Goal: Information Seeking & Learning: Learn about a topic

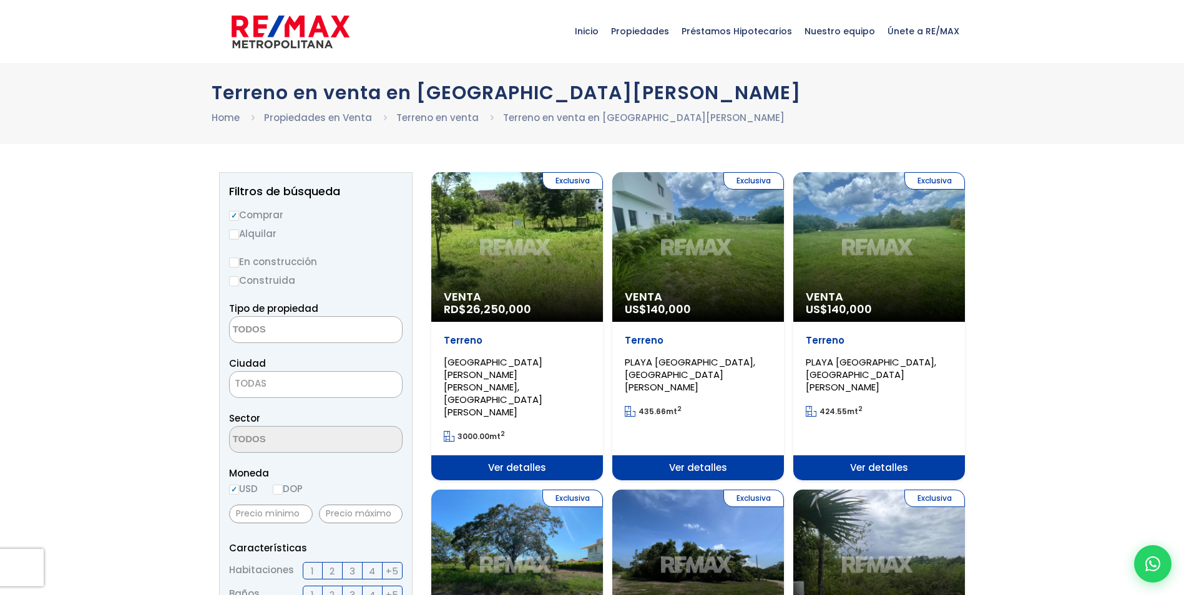
select select
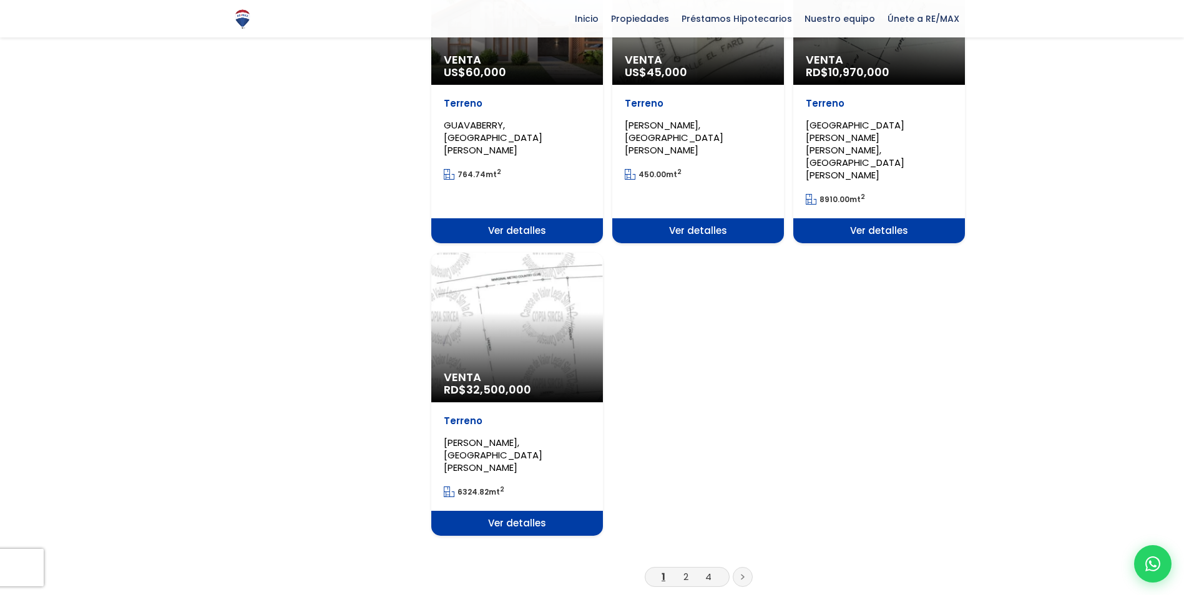
scroll to position [1498, 0]
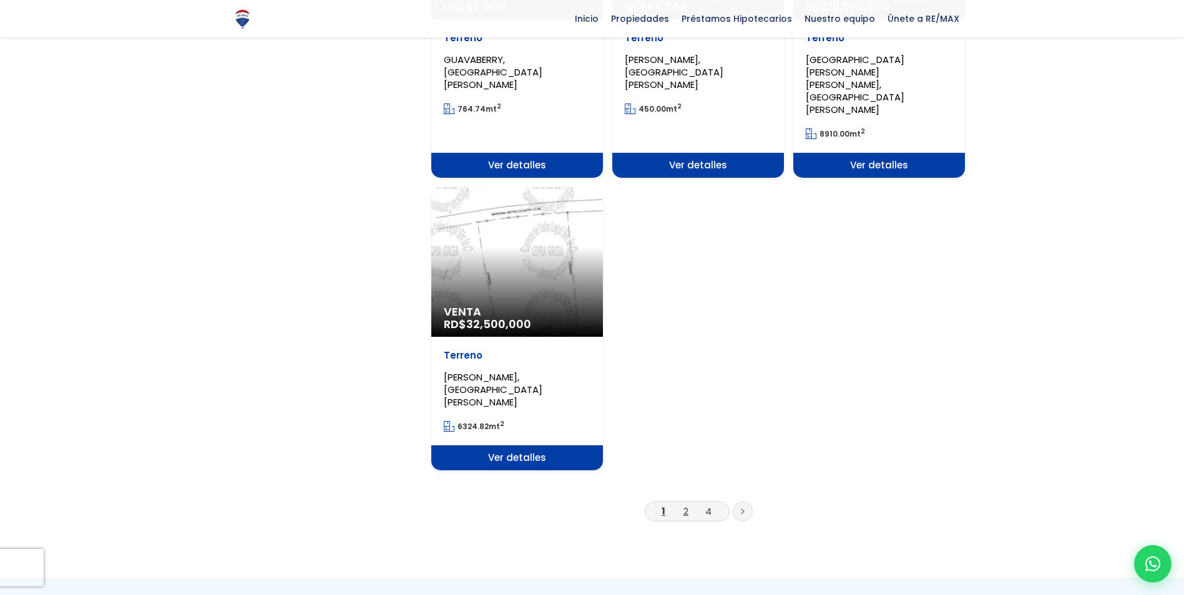
click at [686, 505] on link "2" at bounding box center [685, 511] width 5 height 13
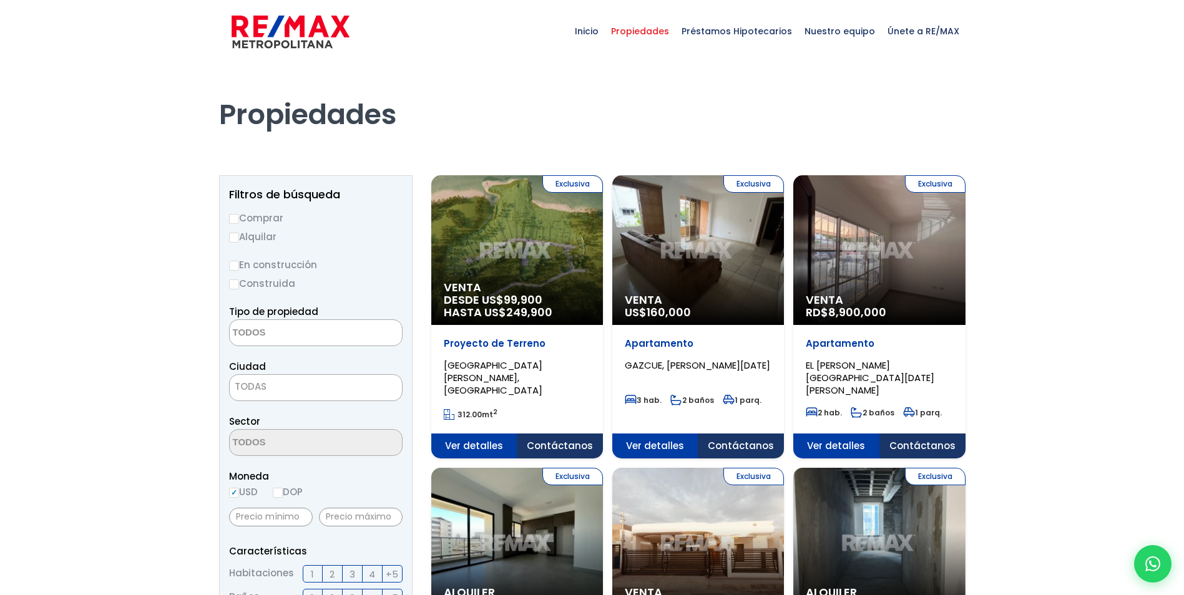
select select
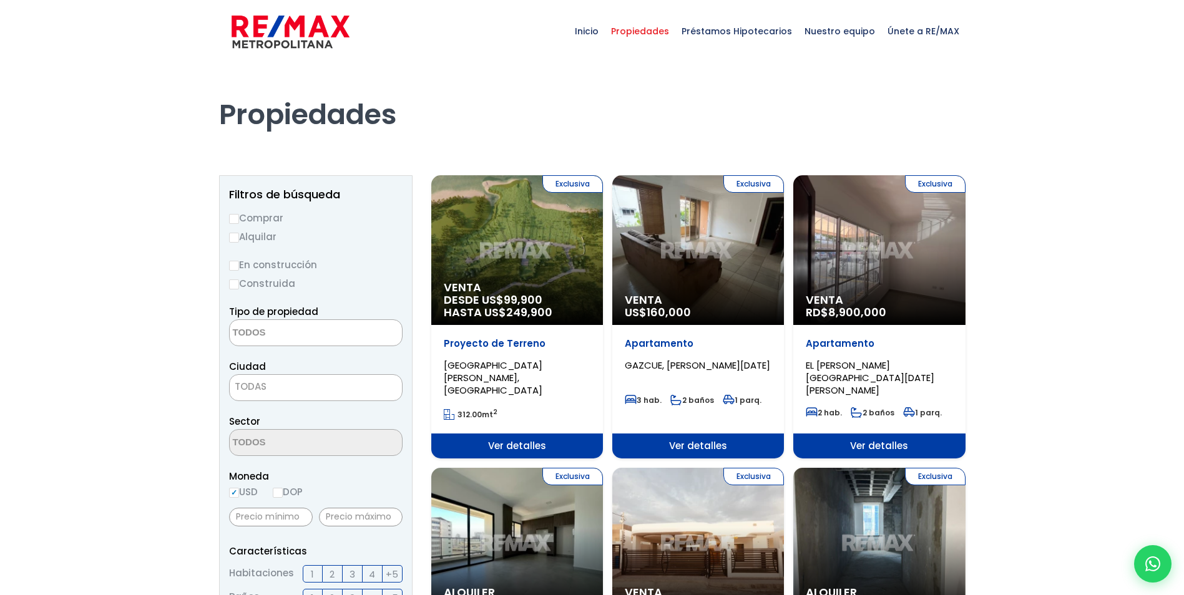
click at [686, 387] on div "Apartamento GAZCUE, [PERSON_NAME][DATE] 3 hab. 2 baños 1 parq." at bounding box center [698, 379] width 172 height 109
select select
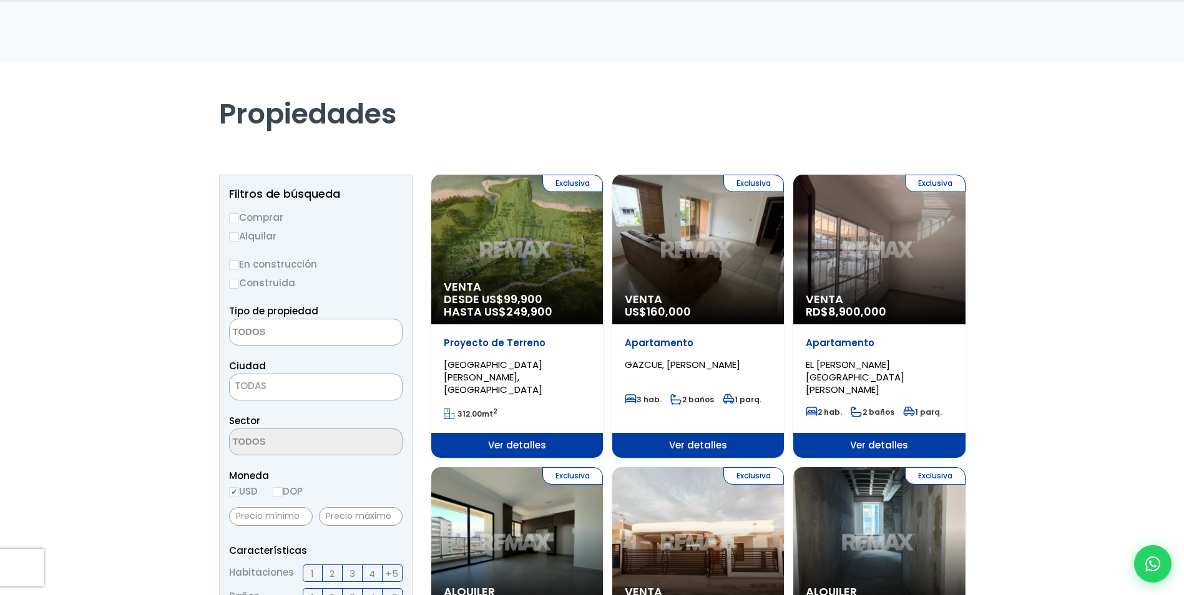
scroll to position [312, 0]
